Goal: Transaction & Acquisition: Obtain resource

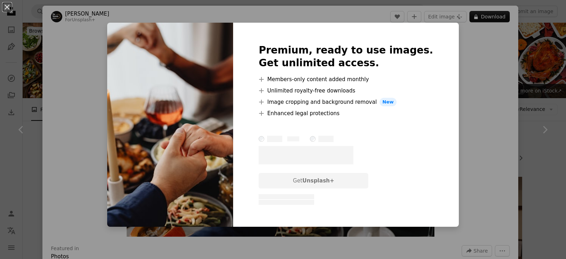
scroll to position [5884, 0]
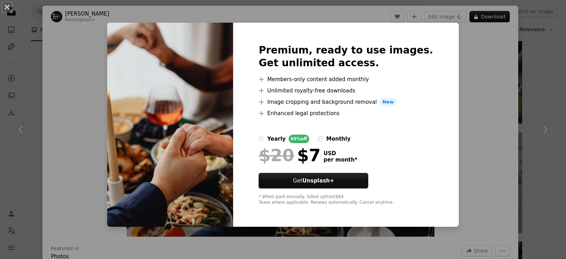
drag, startPoint x: 490, startPoint y: 122, endPoint x: 467, endPoint y: 163, distance: 47.2
click at [467, 163] on div "An X shape Premium, ready to use images. Get unlimited access. A plus sign Memb…" at bounding box center [283, 129] width 566 height 259
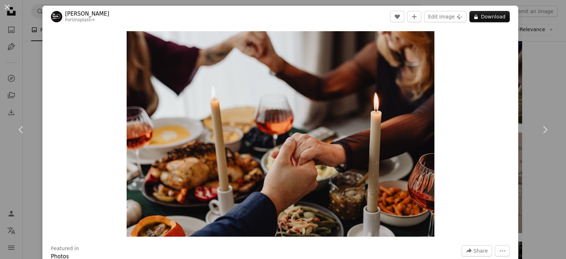
click at [467, 163] on div "Zoom in" at bounding box center [280, 134] width 476 height 212
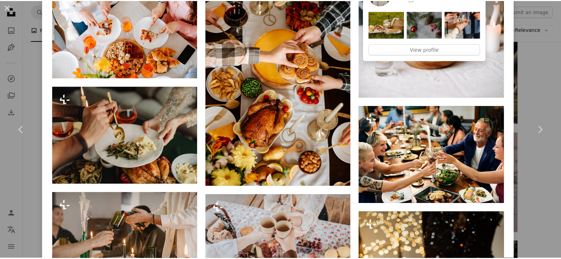
scroll to position [1699, 0]
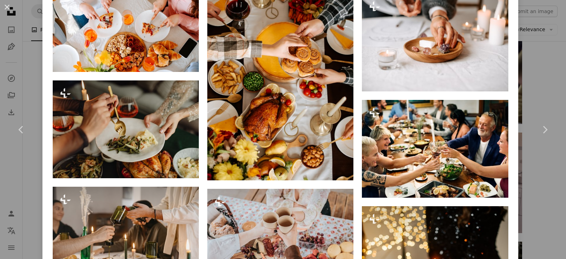
drag, startPoint x: 441, startPoint y: 148, endPoint x: 525, endPoint y: 168, distance: 85.8
click at [525, 168] on div "An X shape Chevron left Chevron right [PERSON_NAME] For Unsplash+ A heart A plu…" at bounding box center [283, 129] width 566 height 259
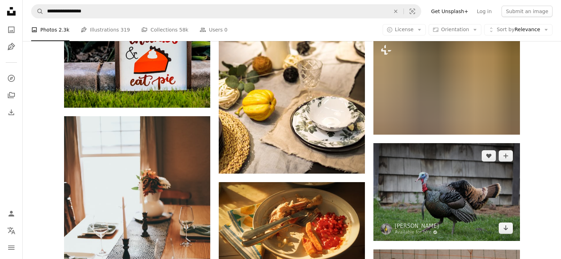
scroll to position [20396, 0]
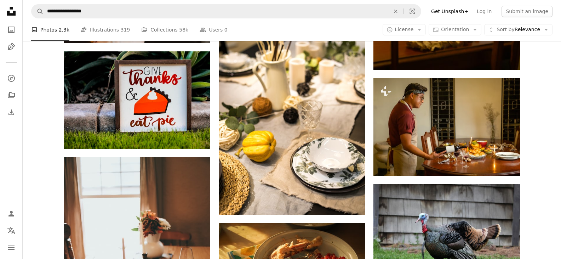
drag, startPoint x: 493, startPoint y: 120, endPoint x: 549, endPoint y: 143, distance: 60.1
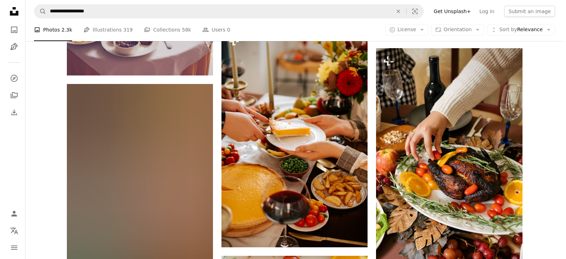
scroll to position [22909, 0]
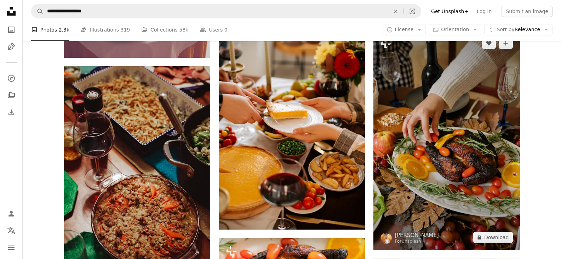
drag, startPoint x: 444, startPoint y: 148, endPoint x: 451, endPoint y: 188, distance: 40.6
click at [451, 188] on img at bounding box center [446, 139] width 146 height 219
click at [472, 172] on img at bounding box center [446, 139] width 146 height 219
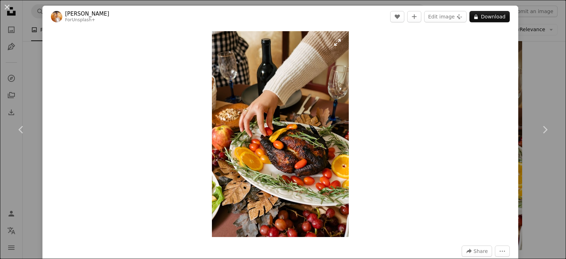
click at [260, 99] on img "Zoom in on this image" at bounding box center [280, 134] width 137 height 206
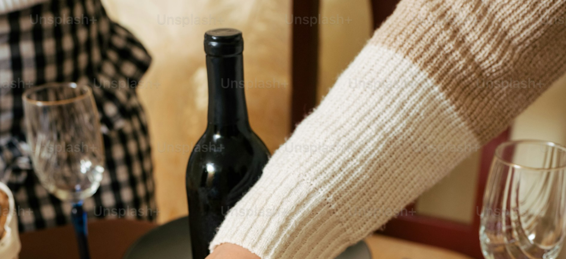
scroll to position [288, 0]
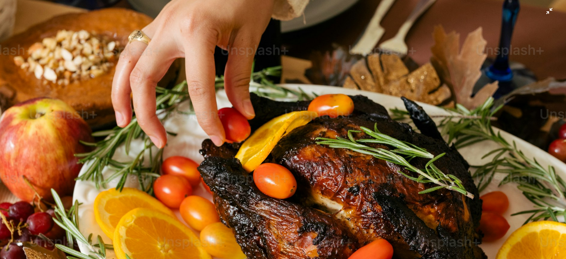
click at [260, 99] on img "Zoom out on this image" at bounding box center [283, 136] width 567 height 851
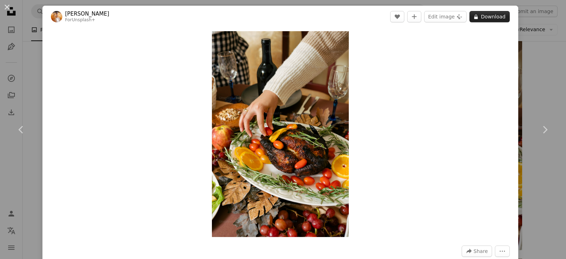
drag, startPoint x: 323, startPoint y: 76, endPoint x: 488, endPoint y: 15, distance: 176.3
click at [488, 15] on button "A lock Download" at bounding box center [490, 16] width 40 height 11
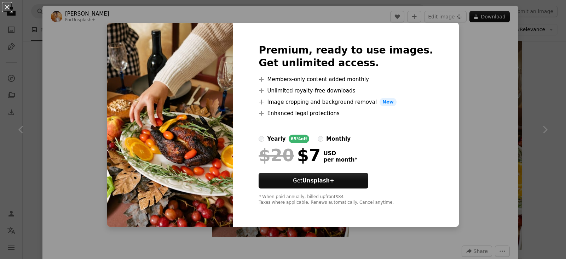
click at [475, 131] on div "An X shape Premium, ready to use images. Get unlimited access. A plus sign Memb…" at bounding box center [283, 129] width 566 height 259
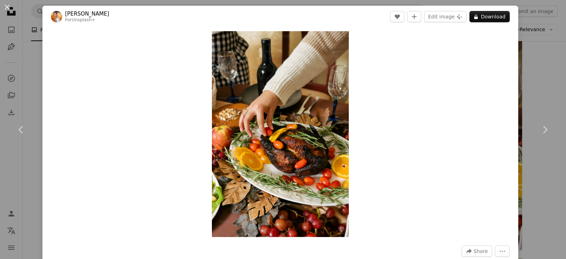
click at [415, 165] on div "Zoom in" at bounding box center [280, 134] width 476 height 213
click at [416, 165] on div "Zoom in" at bounding box center [280, 134] width 476 height 213
click at [415, 166] on div "Zoom in" at bounding box center [280, 134] width 476 height 213
click at [414, 166] on div "Zoom in" at bounding box center [280, 134] width 476 height 213
click at [425, 170] on div "Zoom in" at bounding box center [280, 134] width 476 height 213
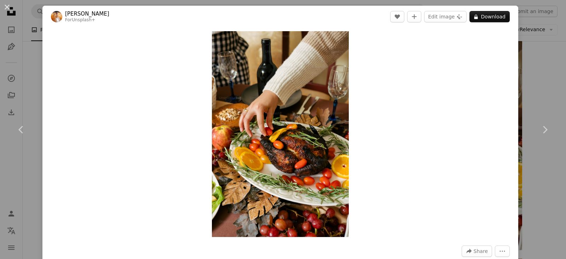
drag, startPoint x: 416, startPoint y: 148, endPoint x: 382, endPoint y: 237, distance: 95.2
click at [382, 237] on div "Zoom in" at bounding box center [280, 134] width 476 height 213
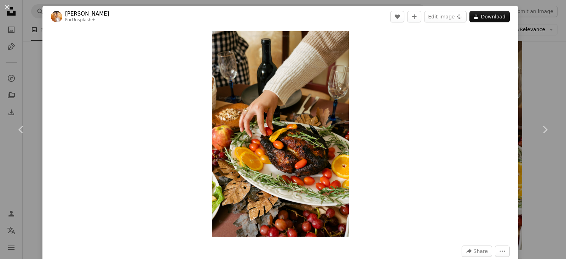
click at [382, 237] on div "Zoom in" at bounding box center [280, 134] width 476 height 213
click at [441, 15] on button "Edit image Plus sign for Unsplash+" at bounding box center [445, 16] width 42 height 11
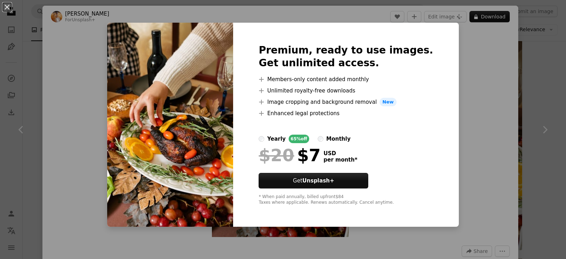
click at [475, 205] on div "An X shape Premium, ready to use images. Get unlimited access. A plus sign Memb…" at bounding box center [283, 129] width 566 height 259
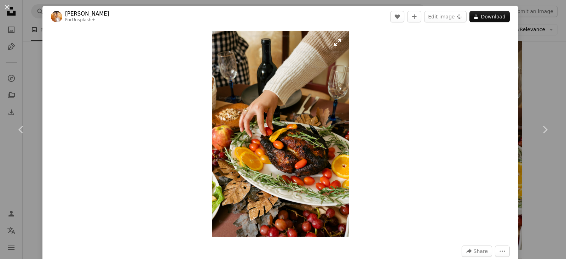
click at [310, 115] on img "Zoom in on this image" at bounding box center [280, 134] width 137 height 206
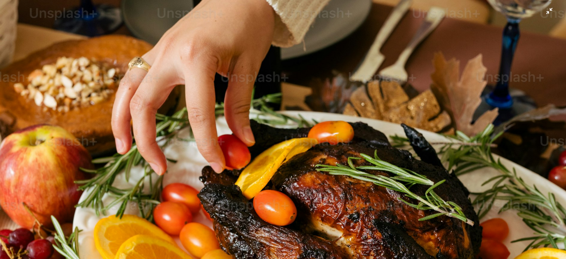
scroll to position [150, 0]
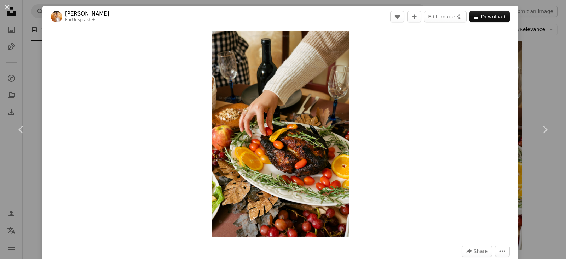
click at [452, 147] on div "Zoom in" at bounding box center [280, 134] width 476 height 213
click at [541, 130] on icon "Chevron right" at bounding box center [544, 129] width 11 height 11
